Goal: Task Accomplishment & Management: Manage account settings

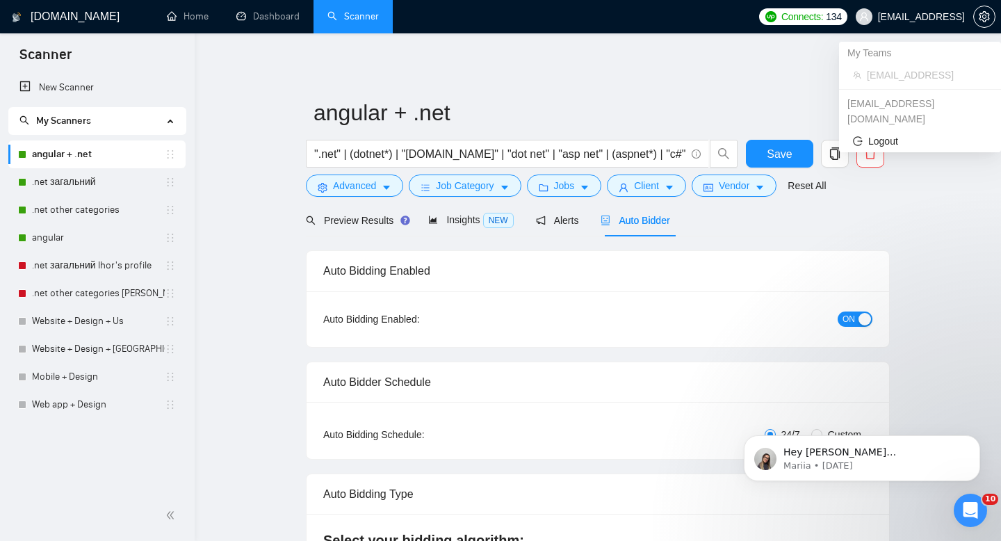
click at [972, 17] on span "[EMAIL_ADDRESS]" at bounding box center [910, 16] width 126 height 44
click at [979, 17] on icon "setting" at bounding box center [984, 16] width 11 height 11
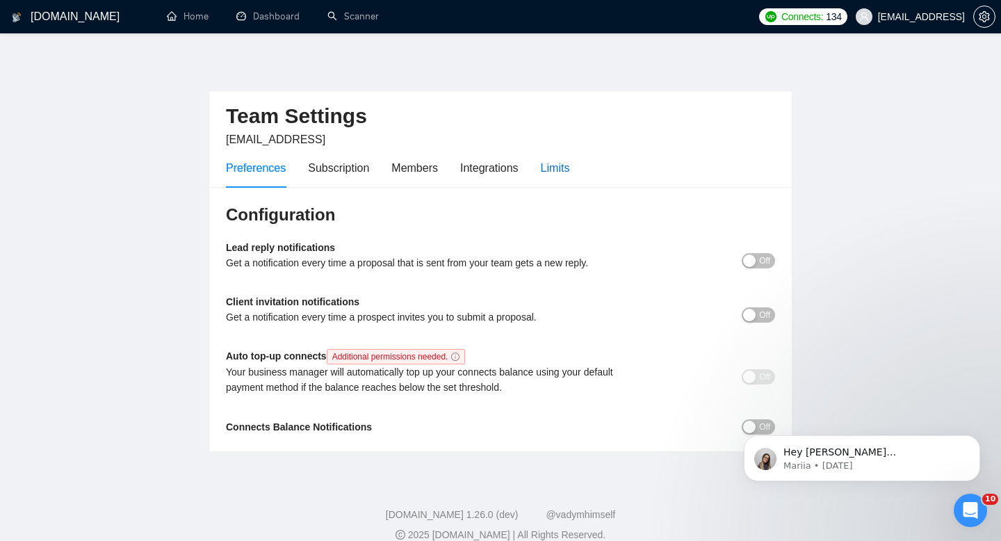
click at [569, 172] on div "Limits" at bounding box center [555, 167] width 29 height 17
